Goal: Use online tool/utility

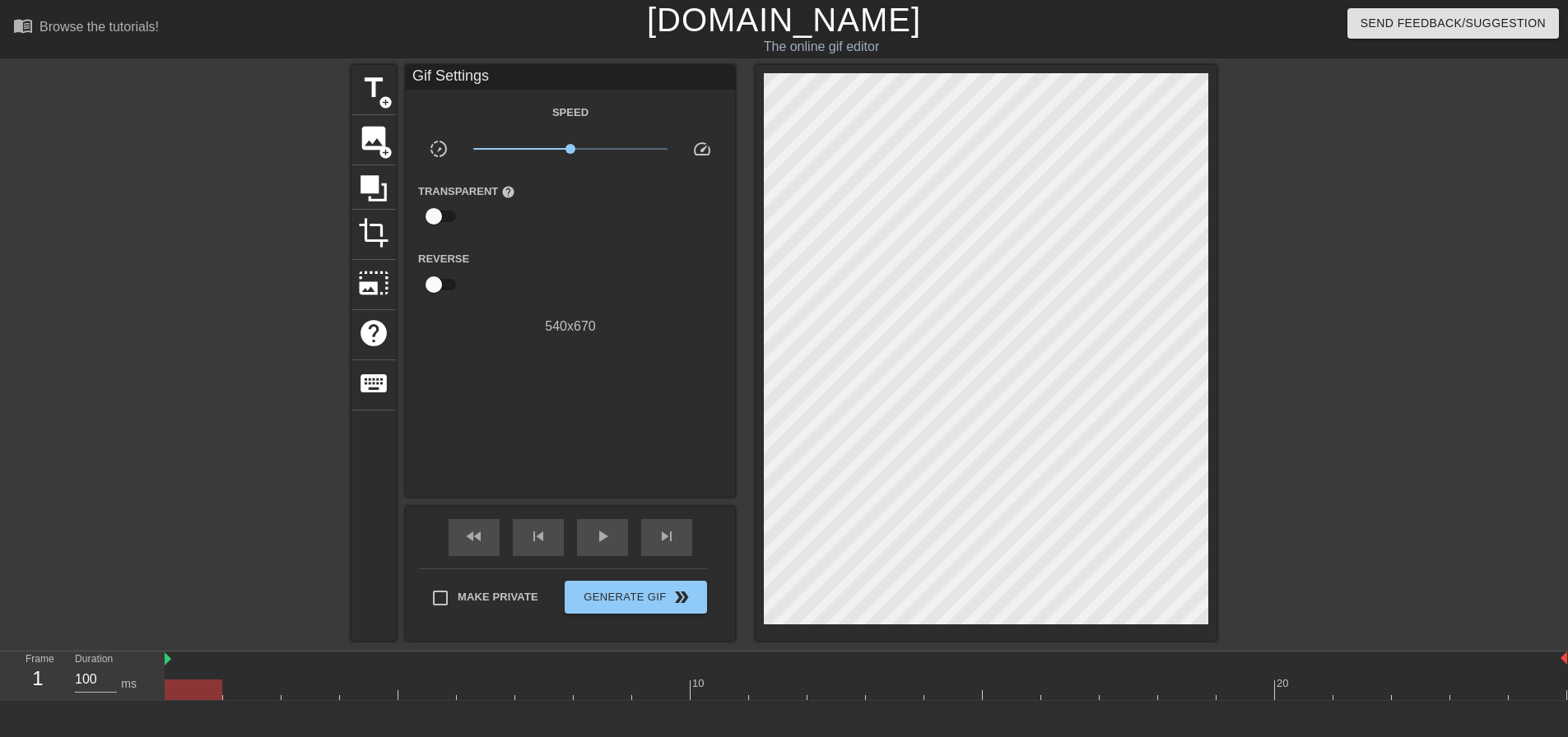
click at [1399, 519] on div at bounding box center [1359, 312] width 247 height 494
click at [387, 78] on span "title" at bounding box center [374, 88] width 32 height 32
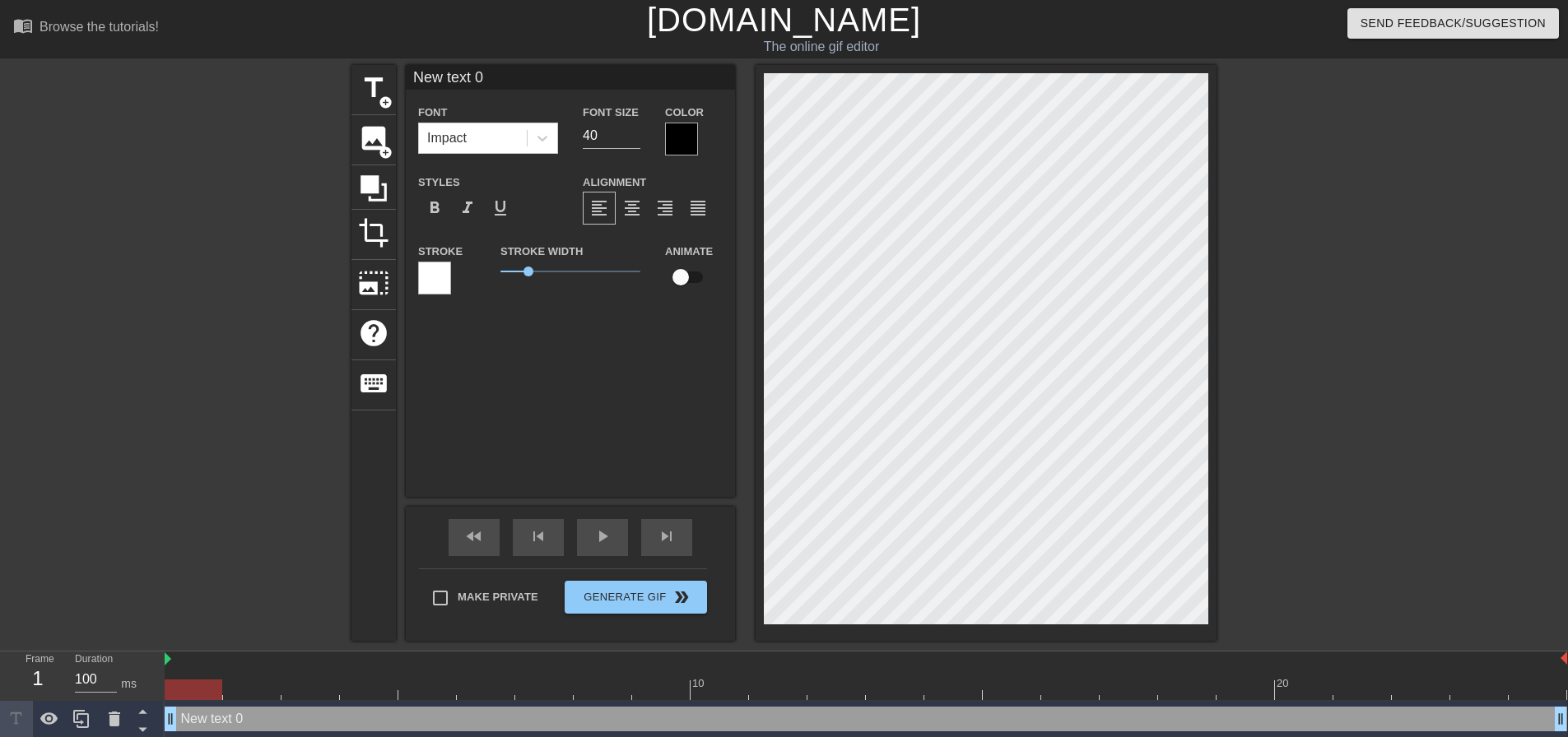
drag, startPoint x: 467, startPoint y: 123, endPoint x: 482, endPoint y: 155, distance: 35.3
click at [467, 126] on div "Impact" at bounding box center [473, 138] width 108 height 30
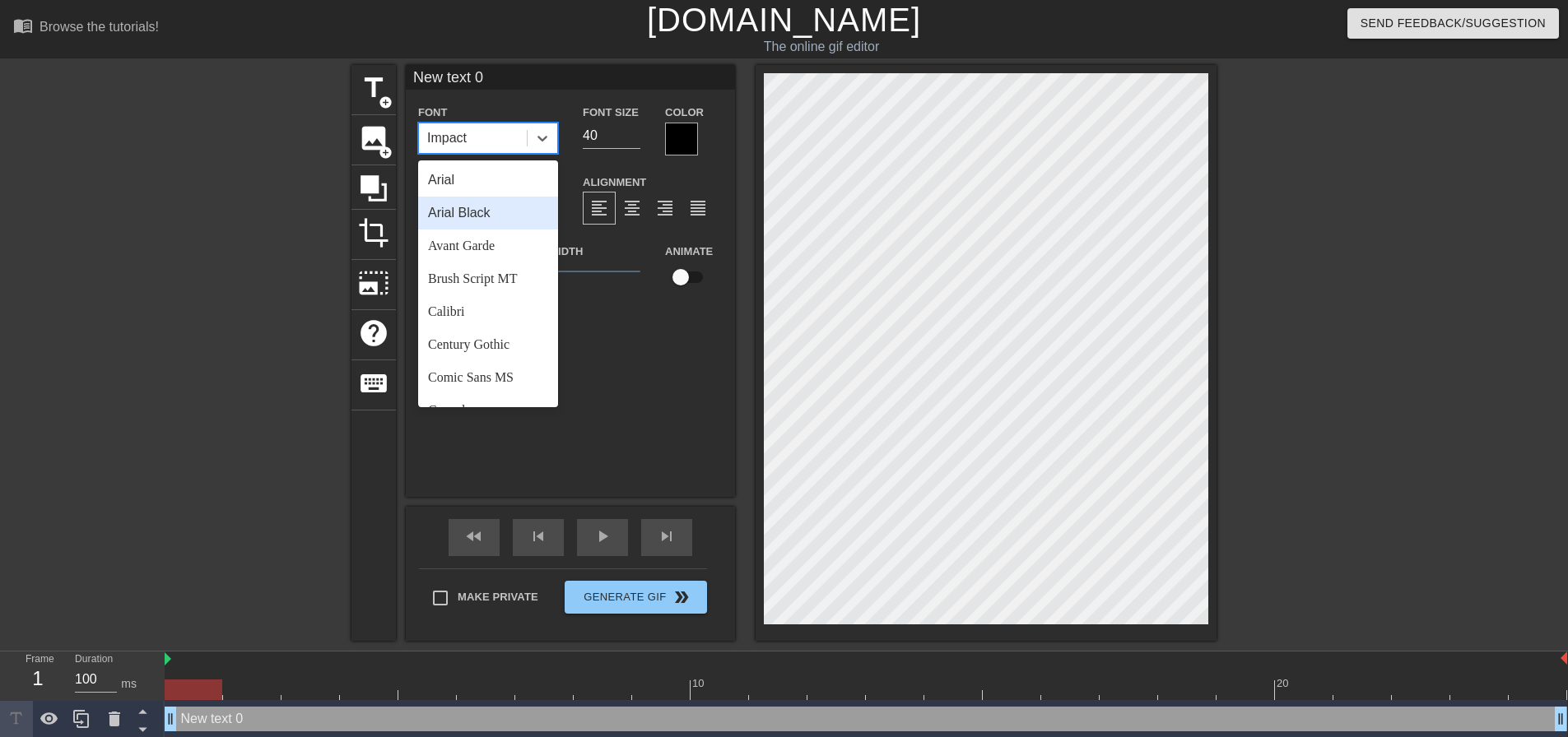
click at [490, 213] on div "Arial Black" at bounding box center [488, 213] width 140 height 33
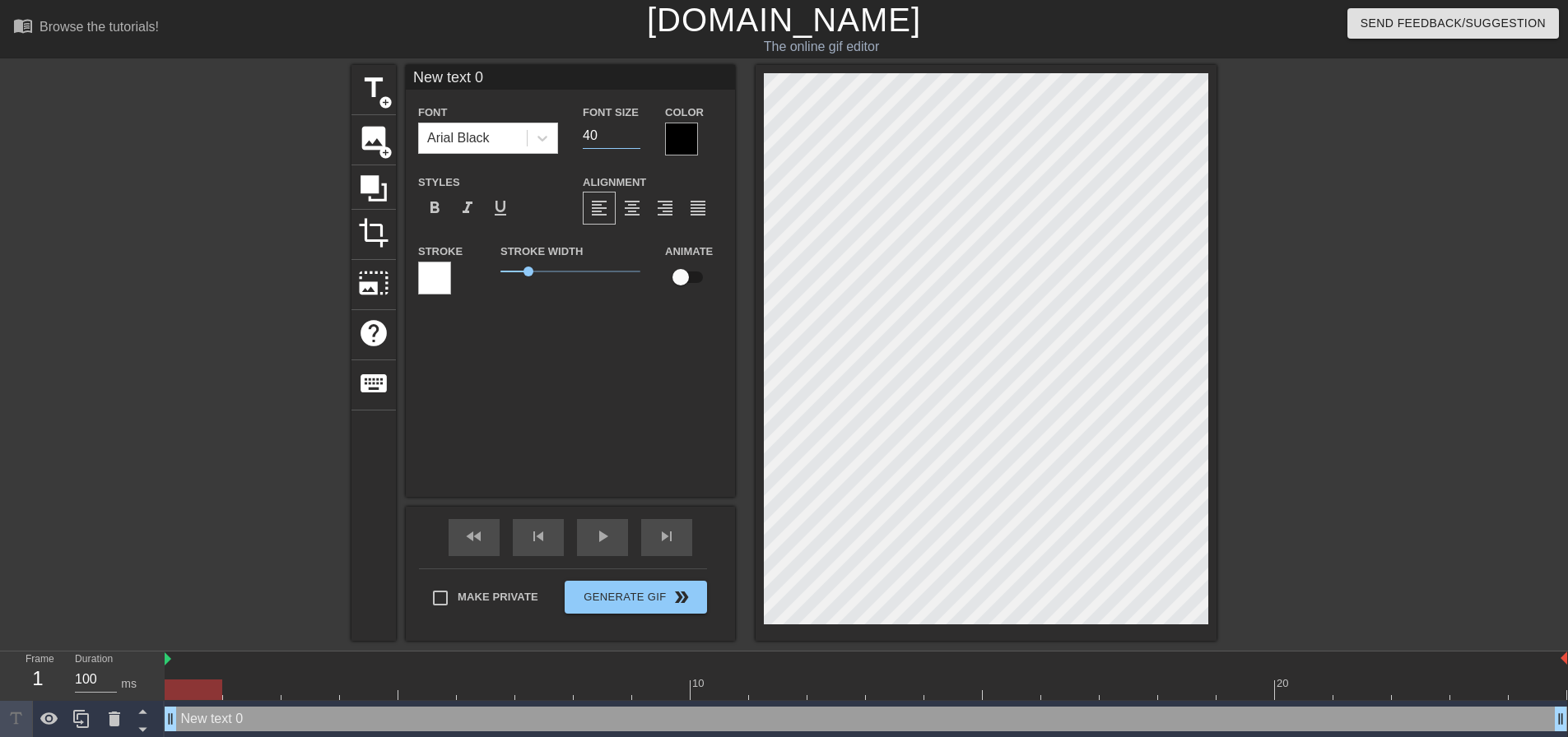
drag, startPoint x: 605, startPoint y: 134, endPoint x: 498, endPoint y: 105, distance: 110.9
click at [511, 130] on div "Font Arial Black Font Size 40 Color" at bounding box center [570, 128] width 330 height 54
type input "22"
click at [628, 216] on span "format_align_center" at bounding box center [632, 208] width 19 height 19
click at [519, 587] on label "Make Private" at bounding box center [480, 597] width 115 height 34
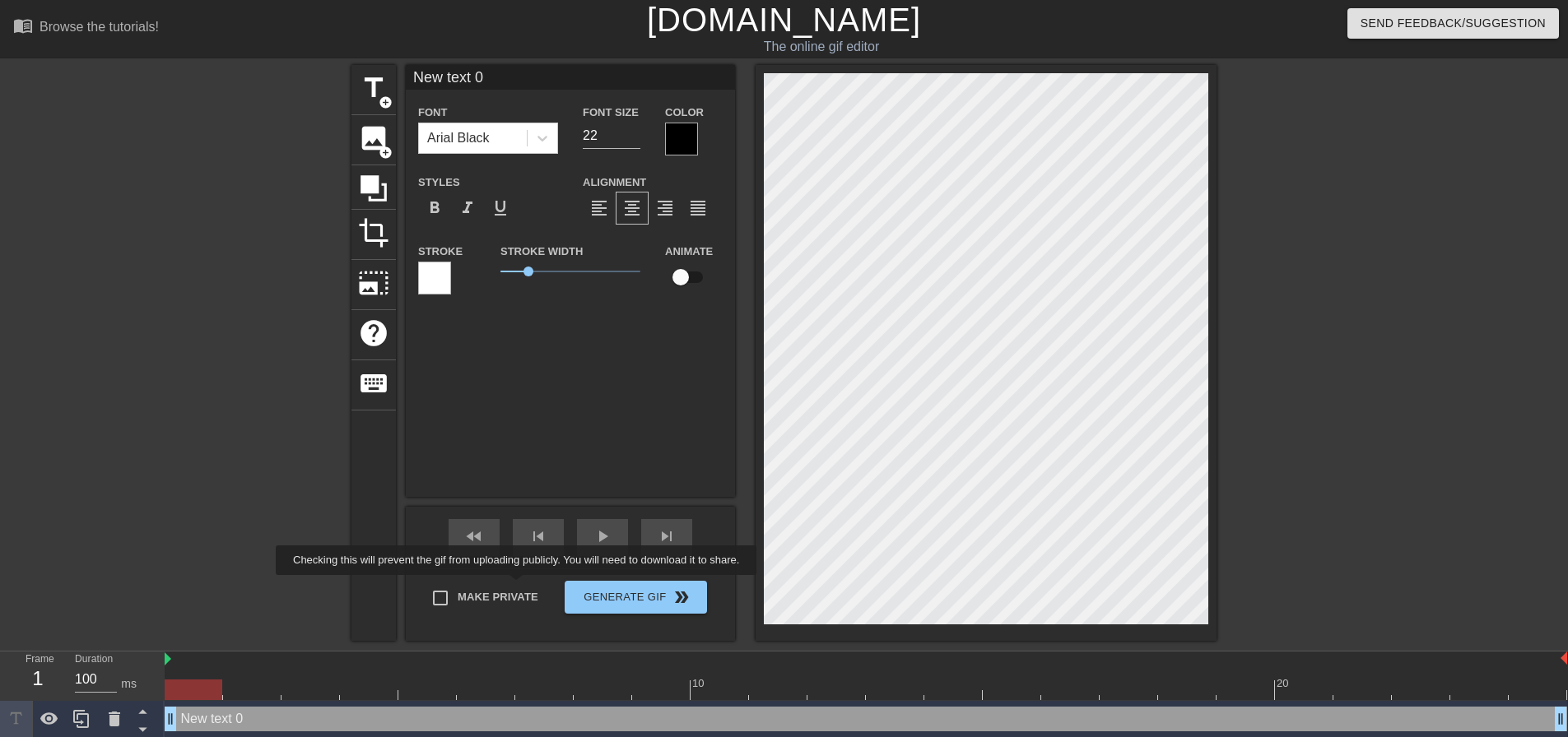
click at [458, 587] on input "Make Private" at bounding box center [439, 597] width 34 height 34
checkbox input "true"
